Goal: Information Seeking & Learning: Find specific page/section

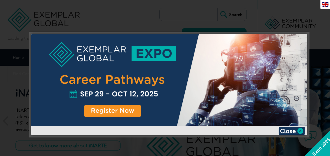
click at [297, 133] on img at bounding box center [292, 131] width 26 height 8
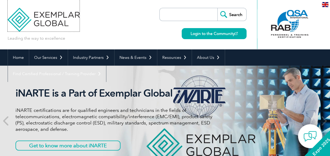
click at [34, 19] on img at bounding box center [44, 16] width 72 height 32
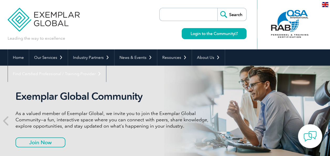
click at [200, 16] on input "search" at bounding box center [189, 14] width 55 height 13
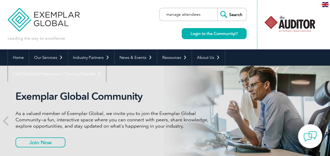
type input "manage attendees"
click at [232, 16] on input "Search" at bounding box center [231, 14] width 29 height 13
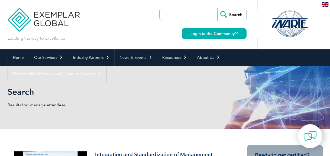
click at [294, 22] on div at bounding box center [290, 23] width 52 height 29
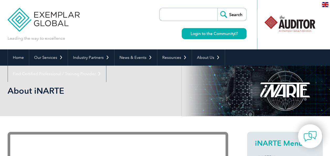
click at [213, 35] on link "Login to the Community" at bounding box center [214, 33] width 65 height 11
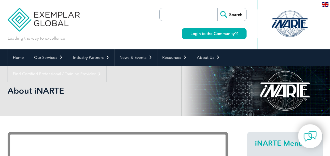
click at [216, 35] on link "Login to the Community" at bounding box center [214, 33] width 65 height 11
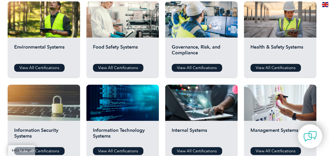
scroll to position [199, 0]
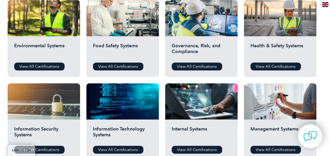
click at [124, 66] on link "View All Certifications" at bounding box center [118, 66] width 50 height 8
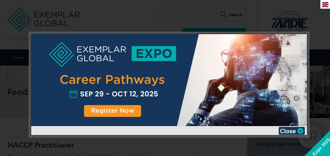
click at [293, 128] on img at bounding box center [292, 131] width 26 height 8
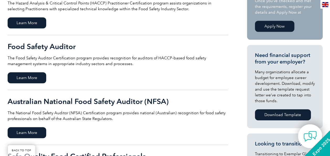
scroll to position [156, 0]
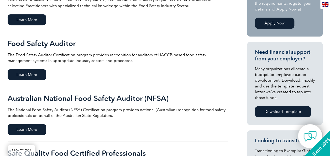
click at [32, 76] on span "Learn More" at bounding box center [27, 74] width 39 height 11
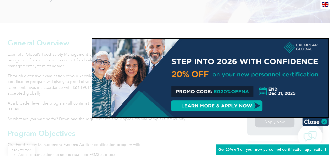
scroll to position [96, 0]
click at [313, 119] on img at bounding box center [315, 122] width 26 height 8
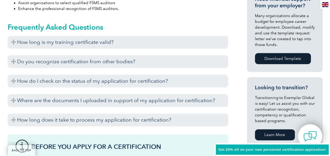
scroll to position [246, 0]
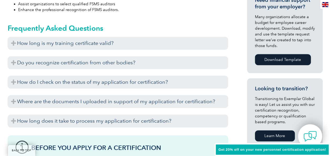
click at [143, 79] on h3 "How do I check on the status of my application for certification?" at bounding box center [118, 82] width 221 height 13
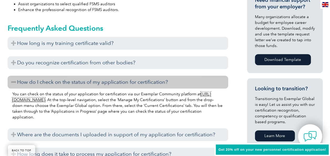
click at [57, 100] on link "[URL][DOMAIN_NAME]" at bounding box center [111, 97] width 199 height 11
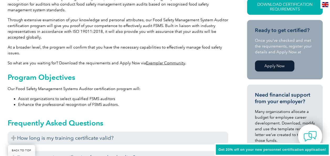
scroll to position [150, 0]
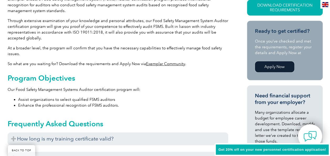
click at [280, 68] on link "Apply Now" at bounding box center [274, 66] width 39 height 11
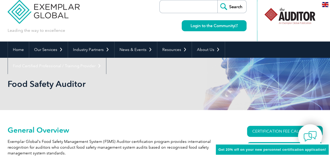
scroll to position [2, 0]
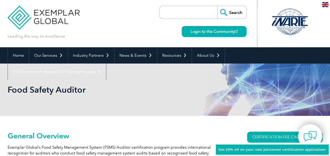
click at [11, 51] on link "Home" at bounding box center [18, 55] width 21 height 16
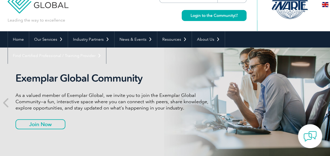
scroll to position [20, 0]
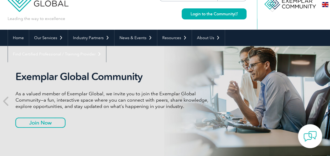
click at [40, 123] on link "Join Now" at bounding box center [40, 123] width 50 height 10
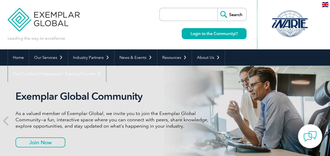
click at [216, 34] on link "Login to the Community" at bounding box center [214, 33] width 65 height 11
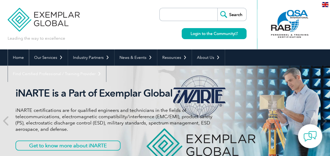
click at [24, 55] on link "Home" at bounding box center [18, 57] width 21 height 16
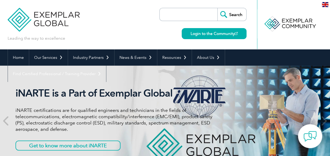
click at [199, 36] on link "Login to the Community" at bounding box center [214, 33] width 65 height 11
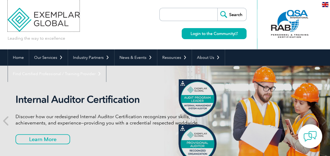
click at [48, 22] on img at bounding box center [44, 16] width 72 height 32
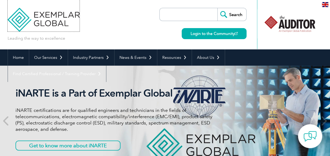
click at [18, 14] on img at bounding box center [44, 16] width 72 height 32
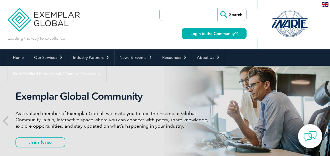
click at [192, 14] on input "search" at bounding box center [189, 14] width 55 height 13
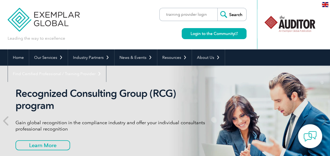
click at [211, 34] on link "Login to the Community" at bounding box center [214, 33] width 65 height 11
click at [194, 13] on input "training provider login" at bounding box center [189, 14] width 55 height 13
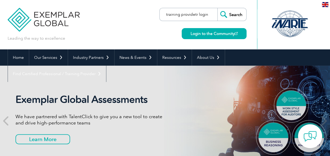
type input "training provider login"
click at [232, 15] on input "Search" at bounding box center [231, 14] width 29 height 13
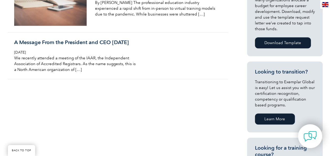
scroll to position [136, 0]
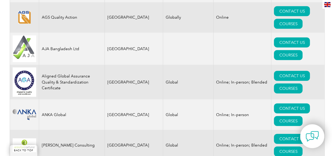
scroll to position [577, 0]
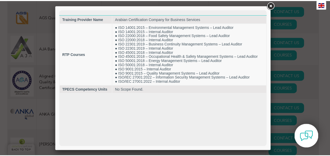
scroll to position [0, 0]
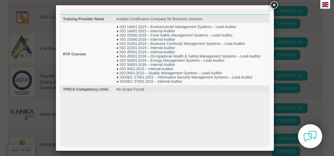
click at [275, 6] on link at bounding box center [273, 5] width 9 height 9
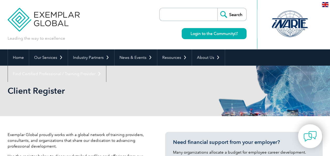
click at [326, 3] on img at bounding box center [325, 4] width 7 height 5
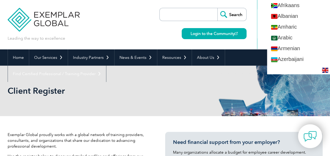
click at [284, 38] on link "Arabic" at bounding box center [298, 37] width 63 height 11
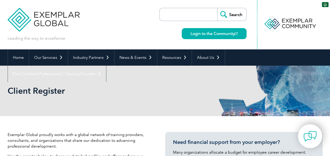
click at [182, 14] on input "search" at bounding box center [189, 14] width 55 height 13
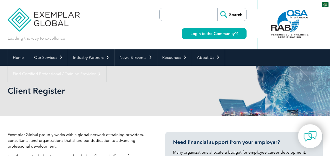
click at [200, 34] on link "Login to the Community" at bounding box center [214, 33] width 65 height 11
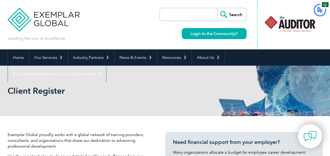
type input "يبحث"
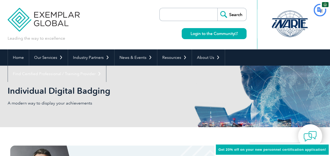
scroll to position [9, 0]
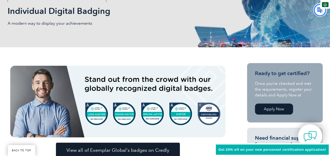
type input "يبحث"
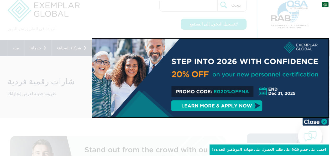
click at [310, 125] on div at bounding box center [165, 78] width 330 height 156
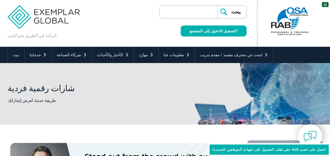
scroll to position [0, 0]
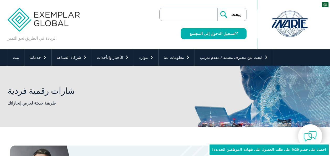
click at [16, 57] on font "بيت" at bounding box center [16, 57] width 6 height 5
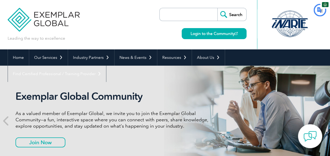
type input "يبحث"
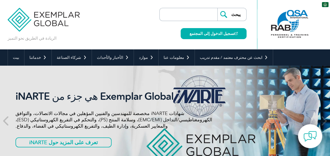
click at [202, 13] on input "search" at bounding box center [189, 14] width 55 height 13
type input "ر"
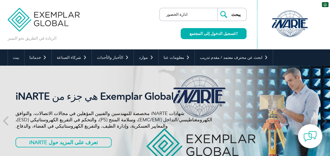
type input "ادارة الحضور"
click at [217, 8] on input "يبحث" at bounding box center [231, 14] width 29 height 13
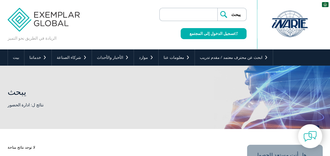
click at [202, 16] on input "search" at bounding box center [189, 14] width 55 height 13
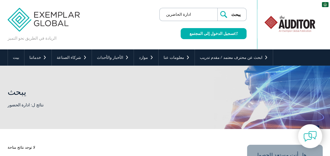
type input "ادارة الحاضرين"
click at [237, 16] on input "يبحث" at bounding box center [231, 14] width 29 height 13
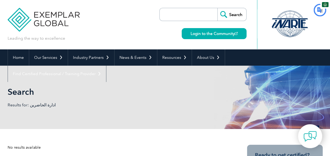
type input "يبحث"
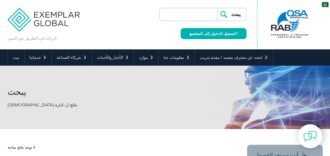
click at [201, 16] on input "search" at bounding box center [189, 14] width 55 height 13
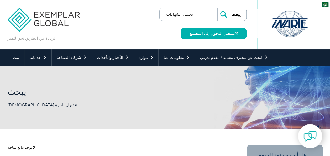
type input "تحميل الشهادات"
click at [238, 13] on input "يبحث" at bounding box center [231, 14] width 29 height 13
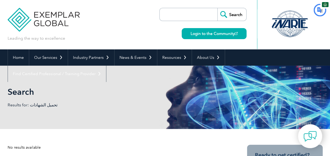
type input "يبحث"
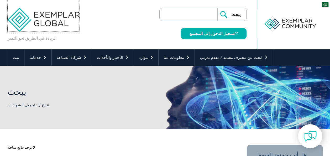
click at [26, 17] on img at bounding box center [44, 16] width 72 height 32
click at [26, 16] on img at bounding box center [44, 16] width 72 height 32
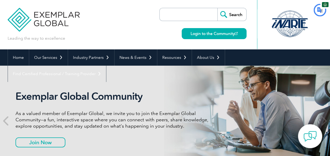
type input "يبحث"
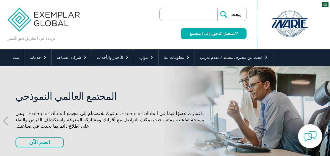
click at [97, 59] on font "الأخبار والأحداث" at bounding box center [110, 57] width 26 height 5
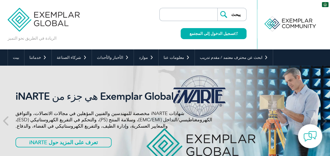
click at [221, 39] on link "تسجيل الدخول إلى المجتمع" at bounding box center [214, 33] width 66 height 11
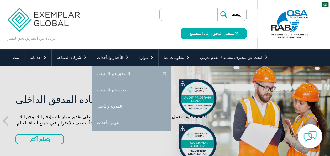
click at [139, 28] on div "الريادة في الطريق نحو التميز ▼" at bounding box center [165, 24] width 315 height 49
click at [208, 35] on font "تسجيل الدخول إلى المجتمع" at bounding box center [212, 33] width 45 height 5
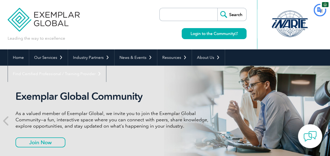
type input "يبحث"
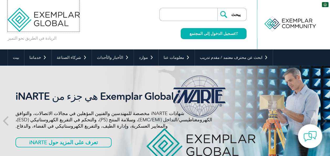
click at [21, 16] on img at bounding box center [44, 16] width 72 height 32
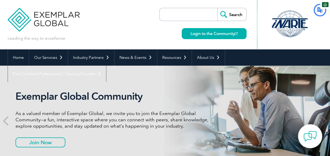
type input "يبحث"
